Goal: Find specific page/section: Find specific page/section

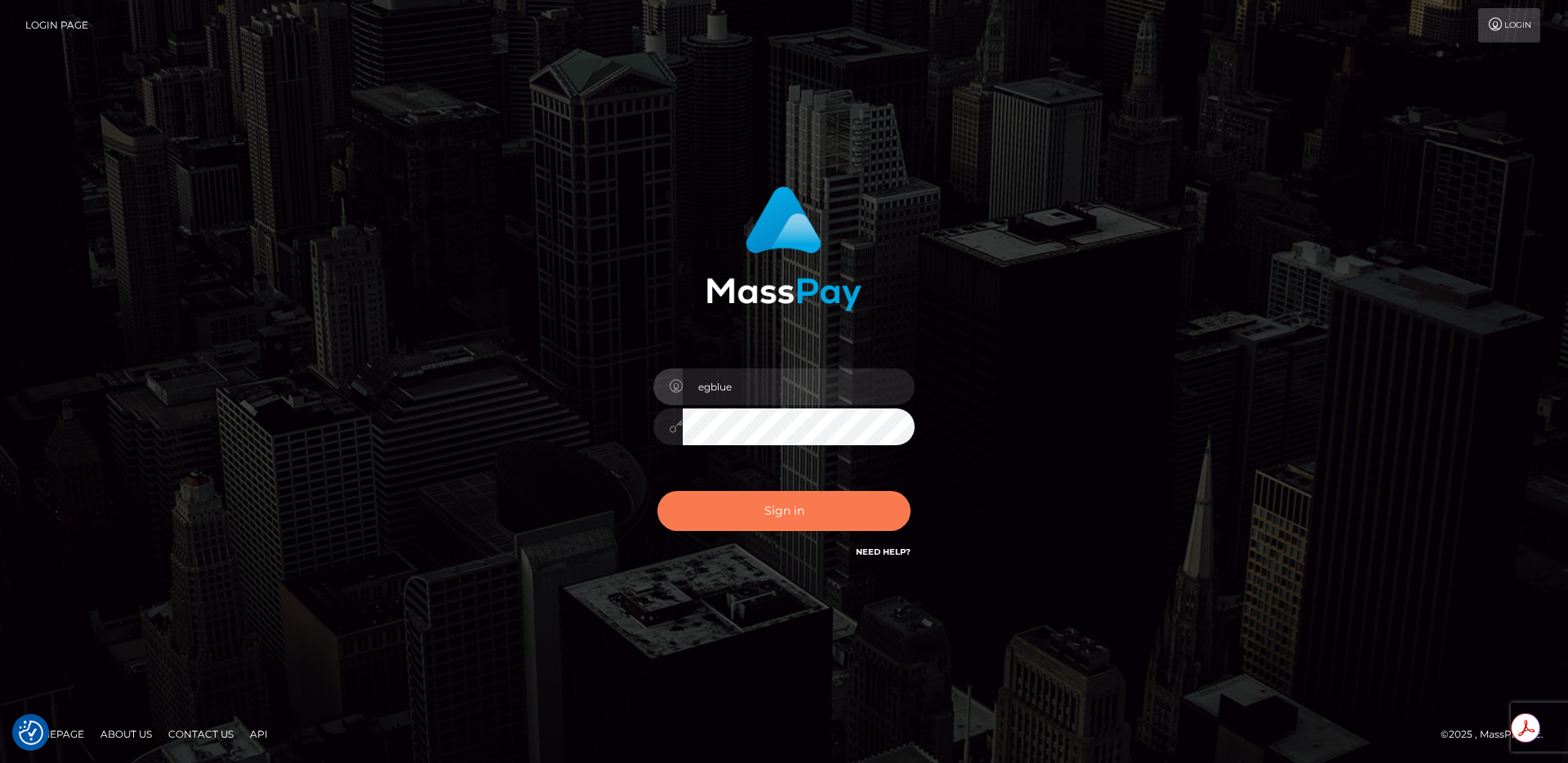
click at [760, 516] on button "Sign in" at bounding box center [784, 511] width 253 height 40
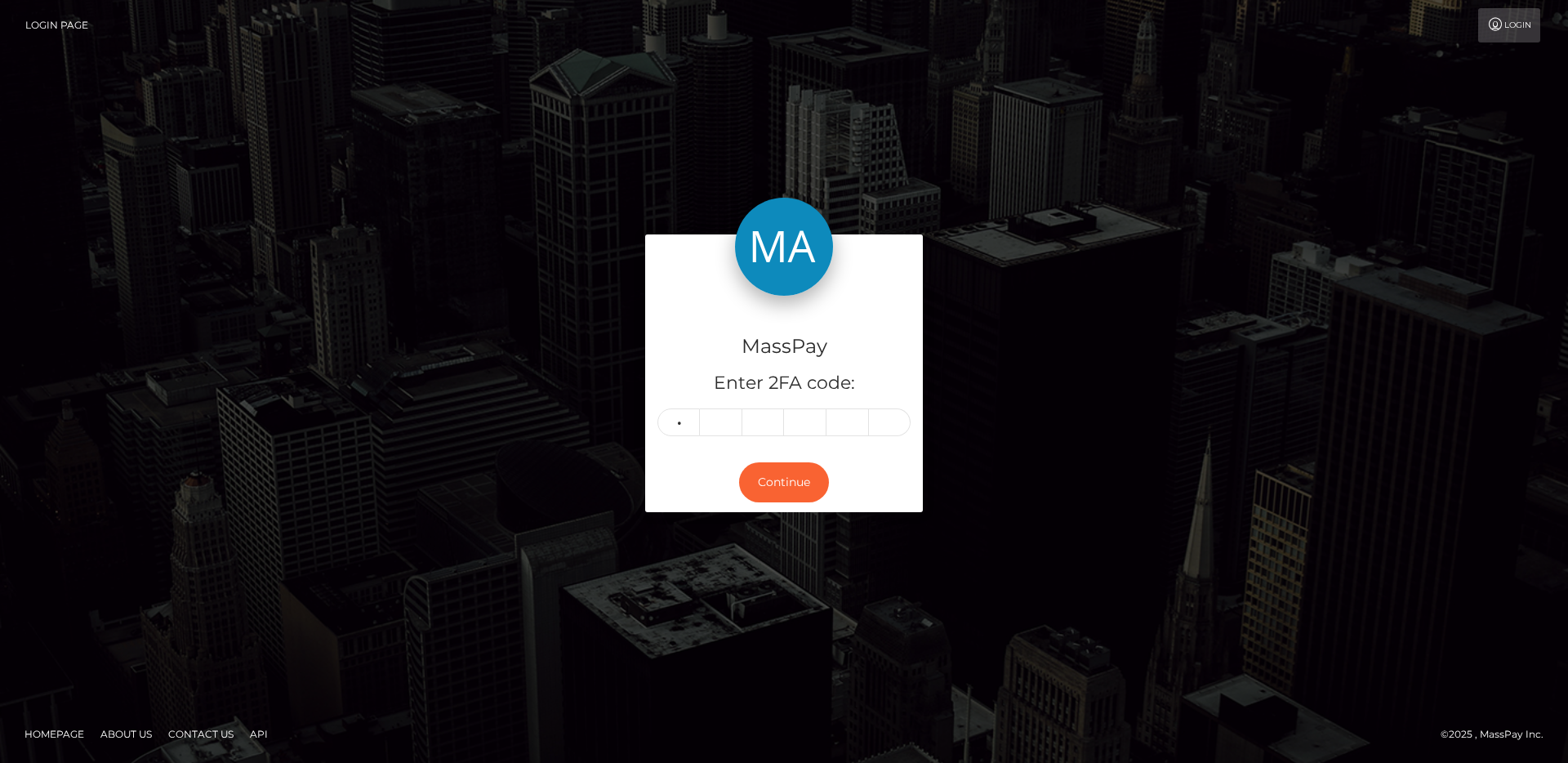
type input "1"
type input "6"
type input "9"
type input "7"
type input "1"
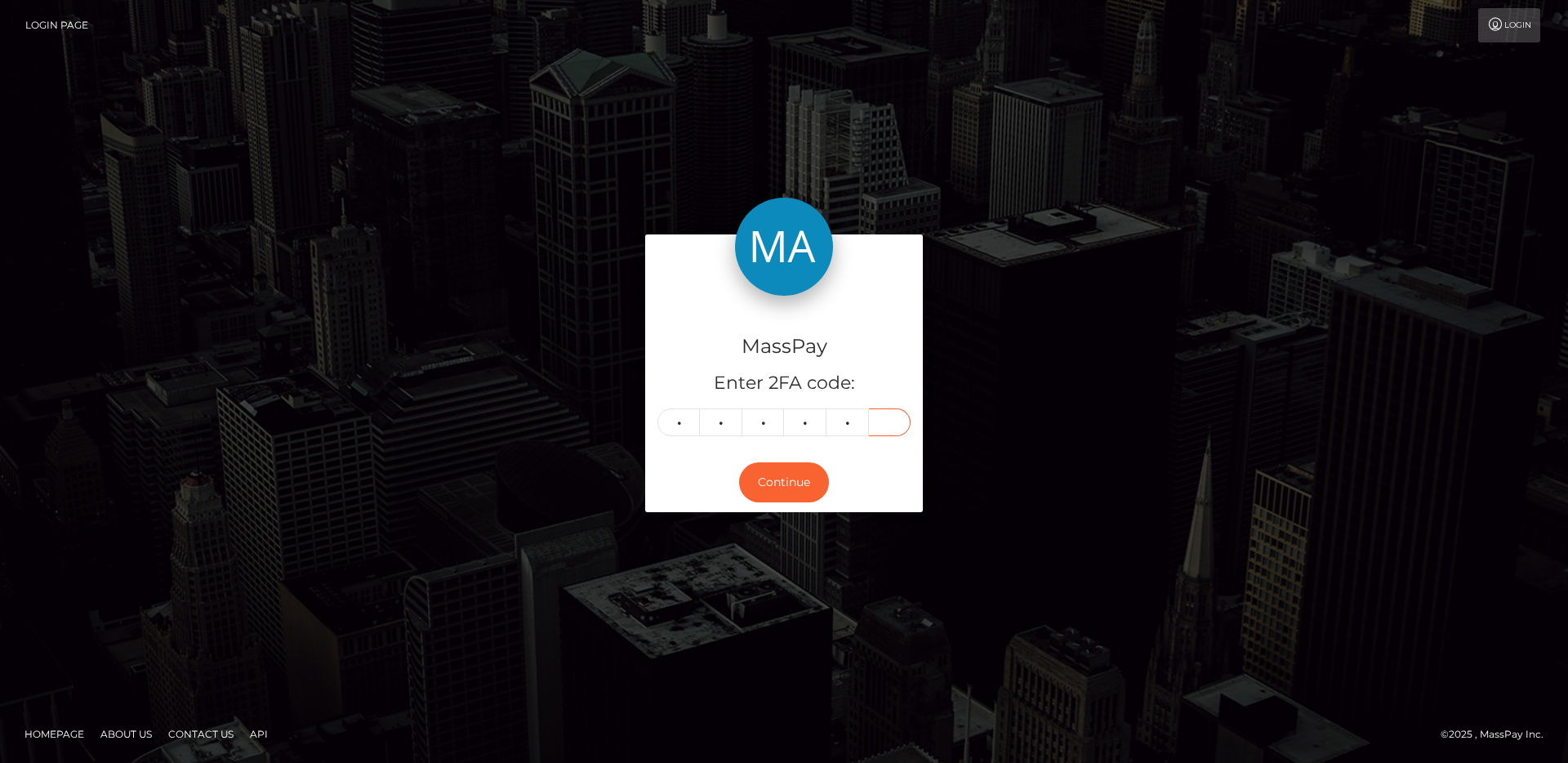
type input "0"
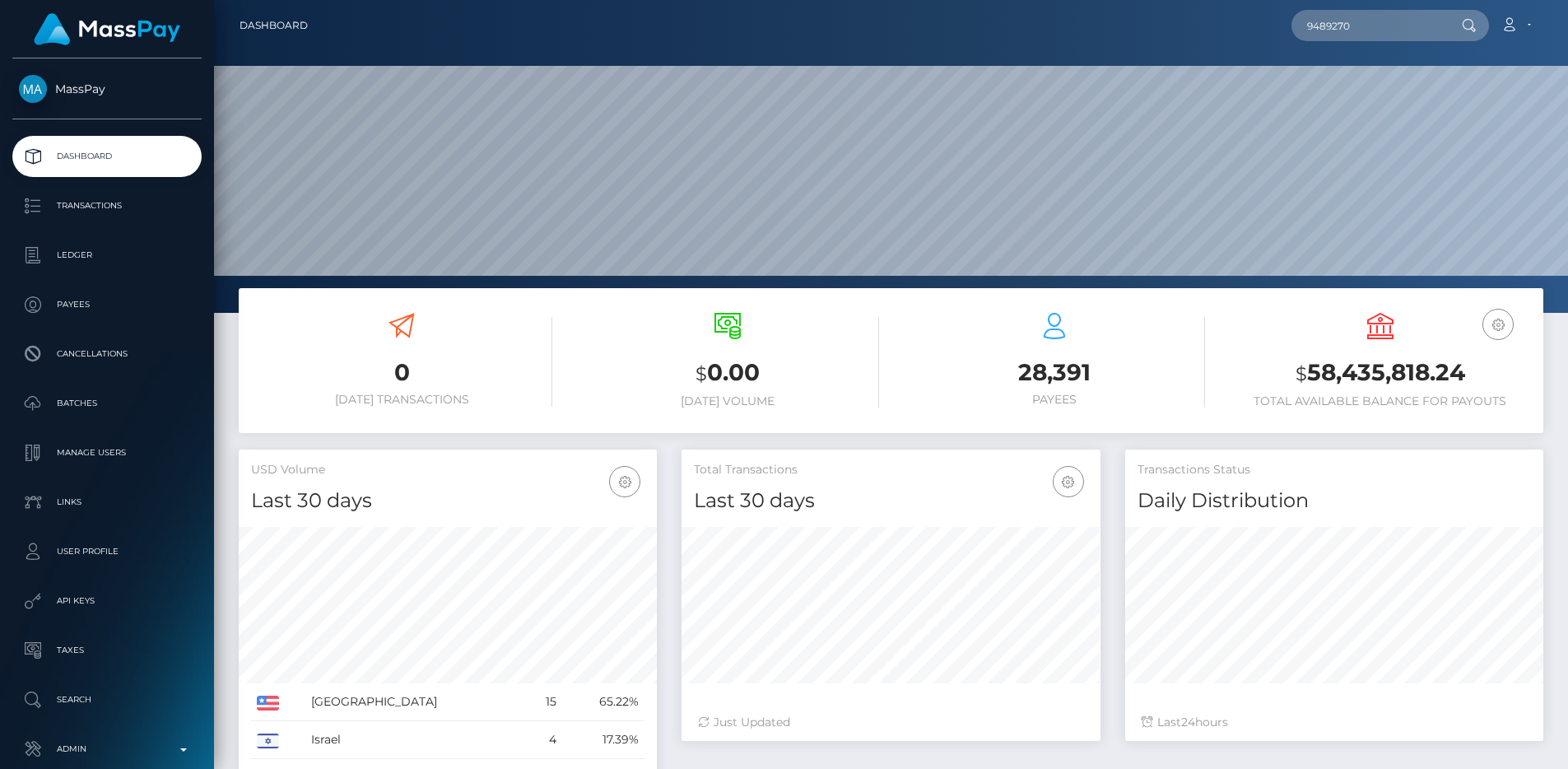
scroll to position [293, 419]
type input "9489270"
click at [1380, 76] on link "[PERSON_NAME]" at bounding box center [1357, 85] width 132 height 31
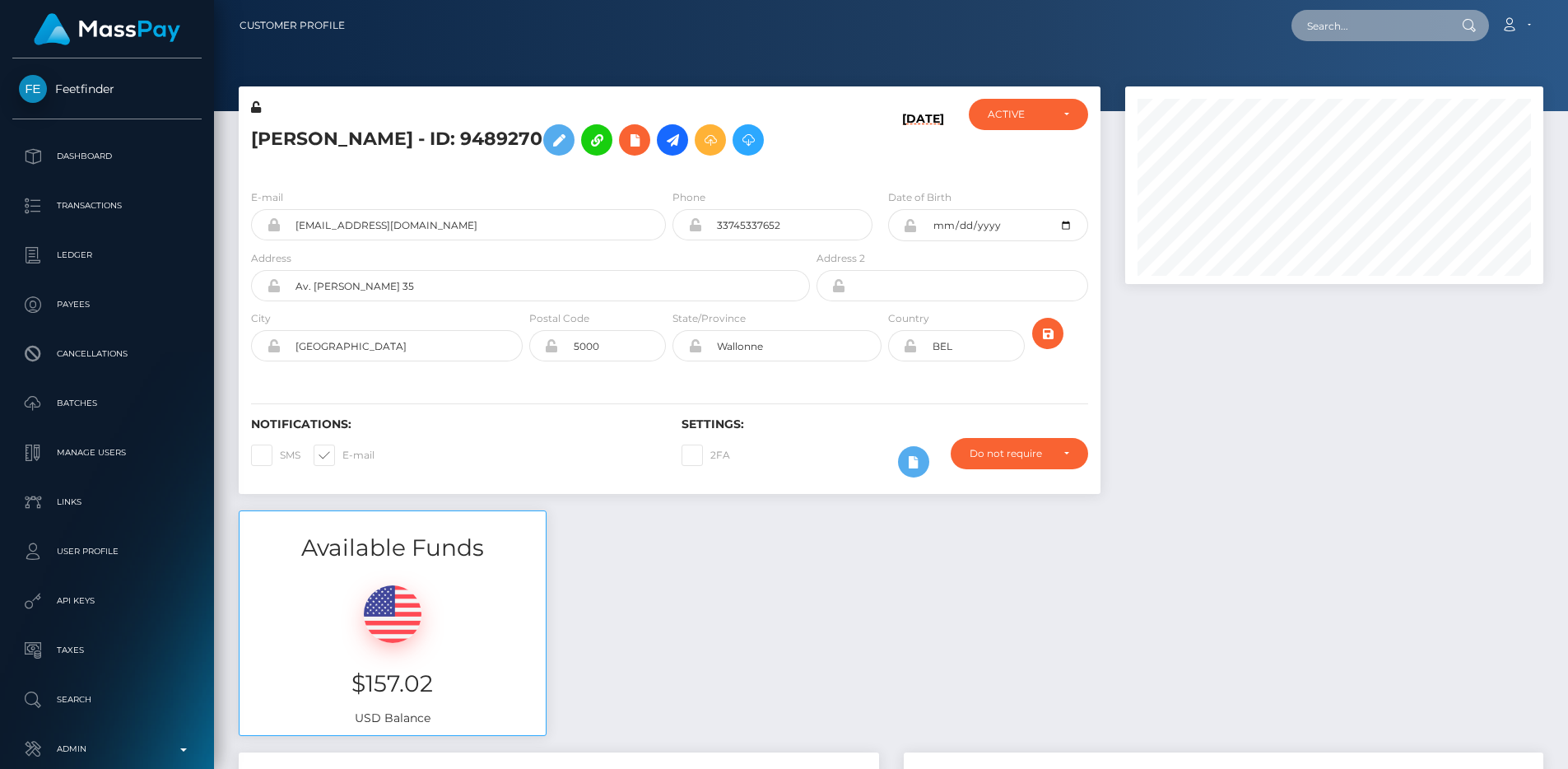
click at [1360, 28] on input "text" at bounding box center [1368, 26] width 155 height 32
paste input "7098537"
type input "7098537"
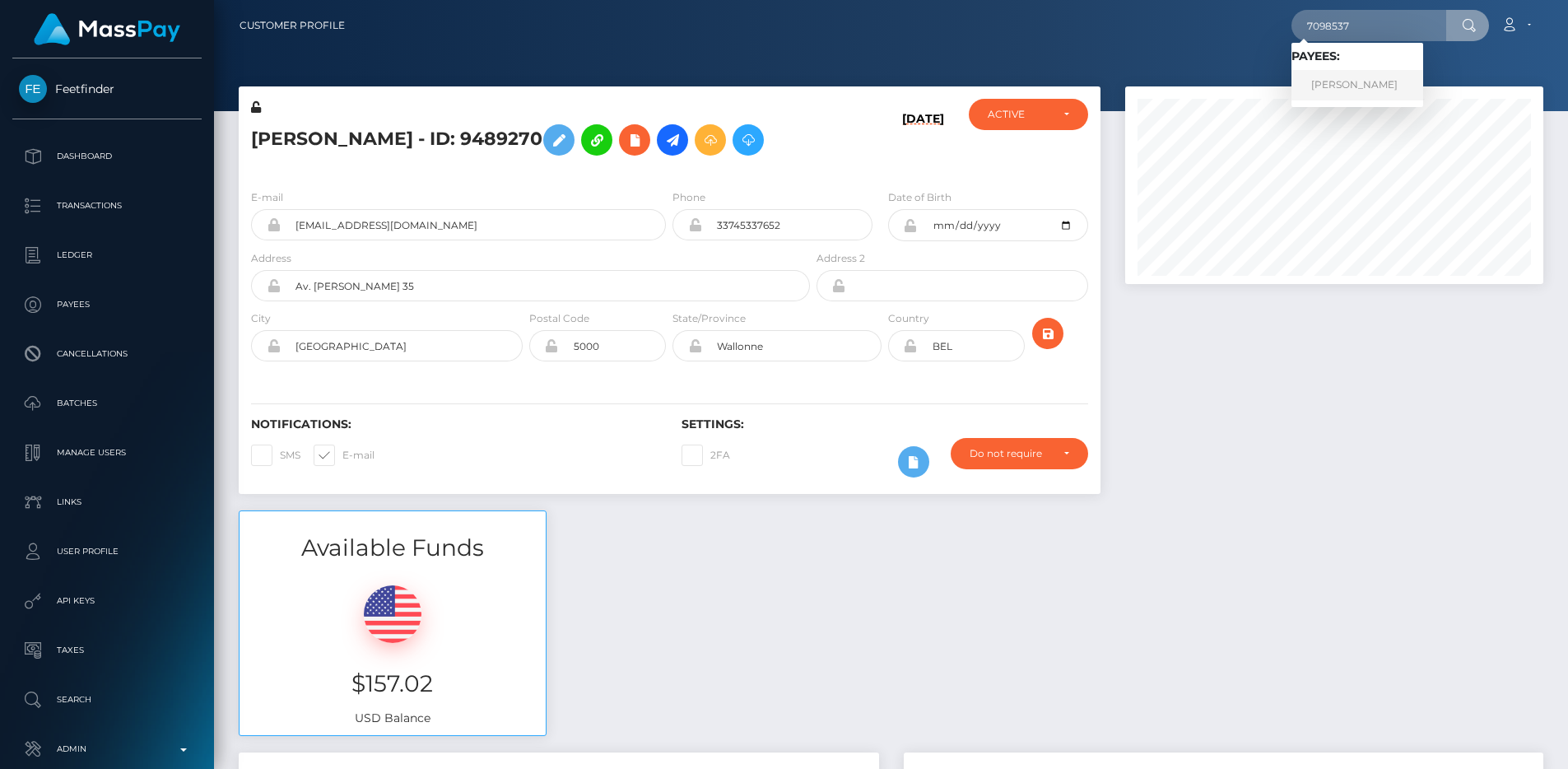
click at [1376, 76] on link "Radu Adrian Grigore" at bounding box center [1357, 85] width 132 height 31
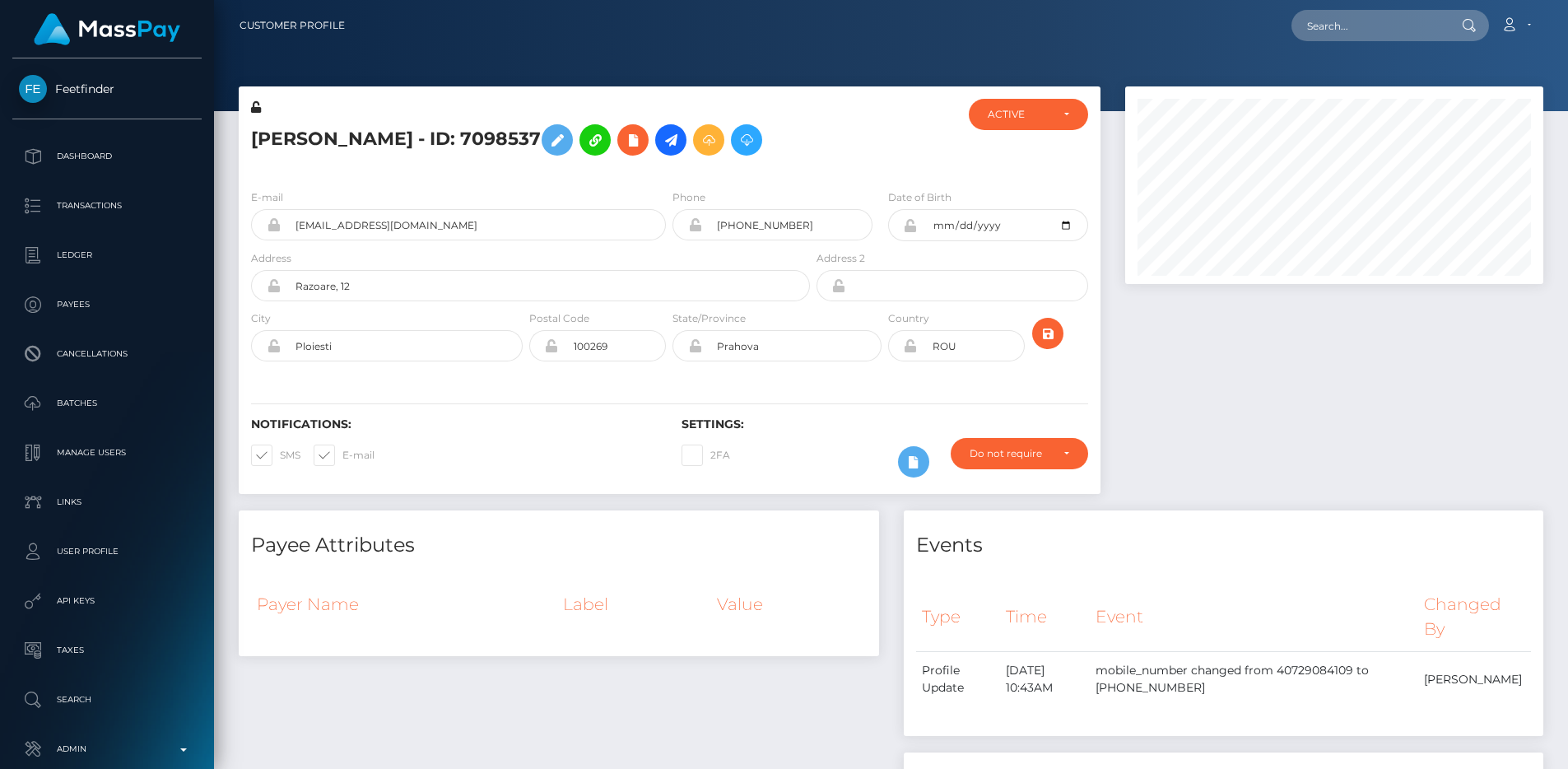
scroll to position [198, 419]
click at [1167, 353] on div at bounding box center [1334, 298] width 443 height 424
